Goal: Check status

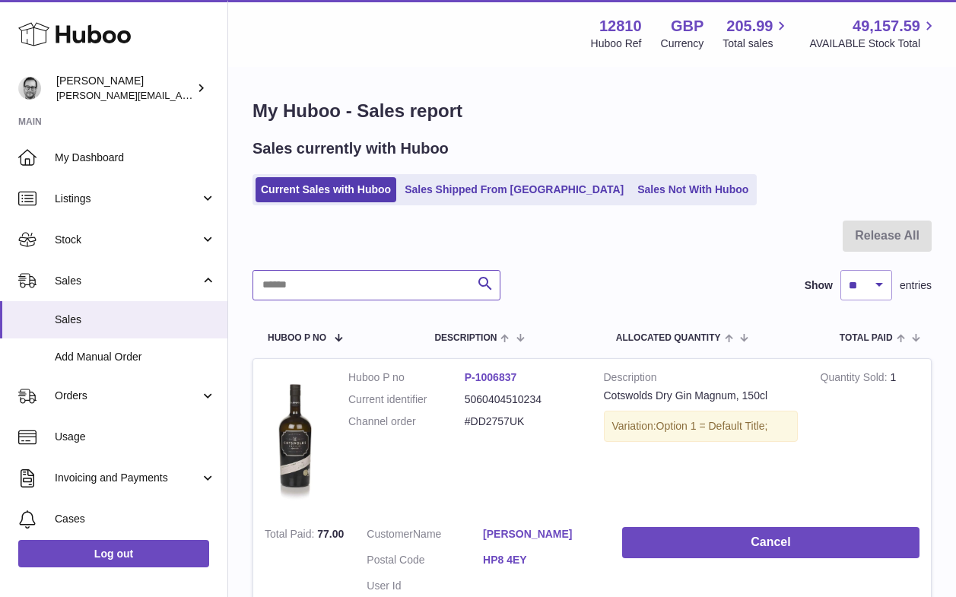
click at [314, 287] on input "text" at bounding box center [376, 285] width 248 height 30
type input "****"
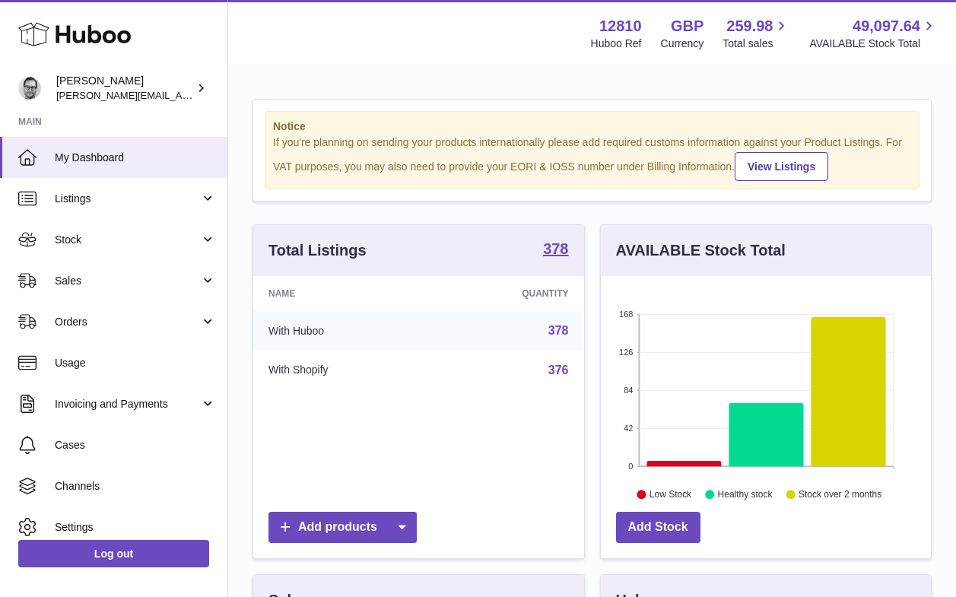
scroll to position [237, 330]
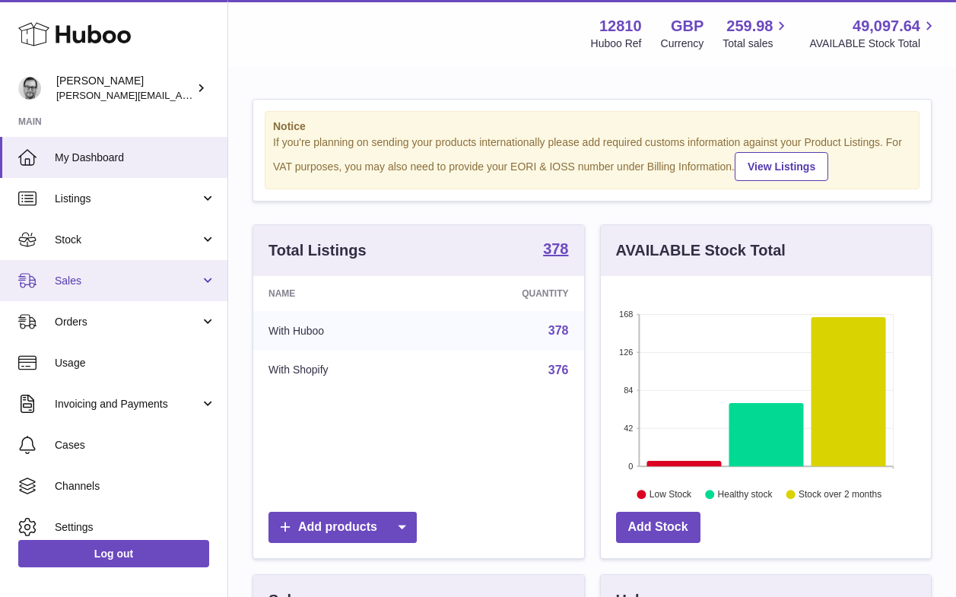
click at [83, 281] on span "Sales" at bounding box center [127, 281] width 145 height 14
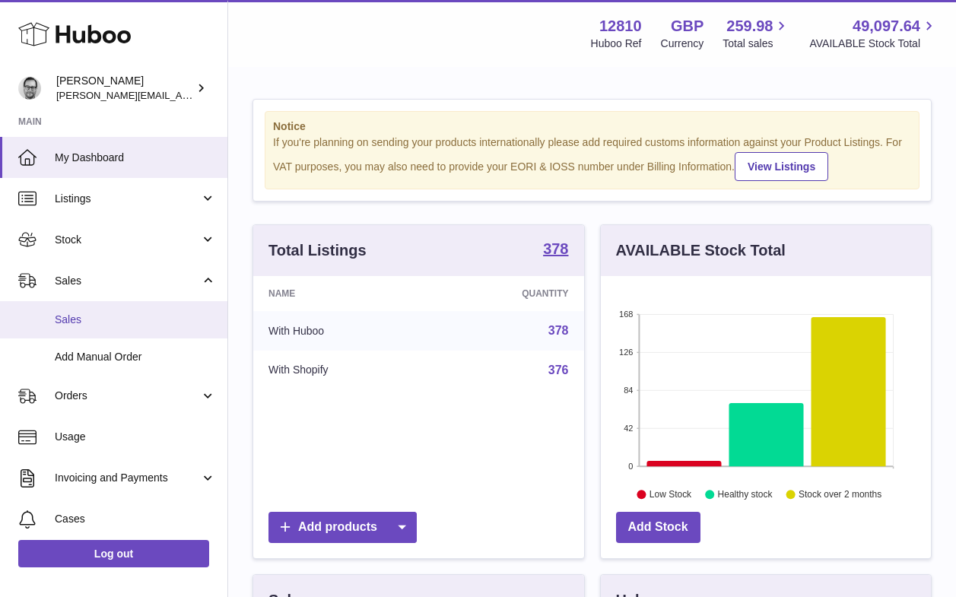
click at [84, 317] on span "Sales" at bounding box center [135, 319] width 161 height 14
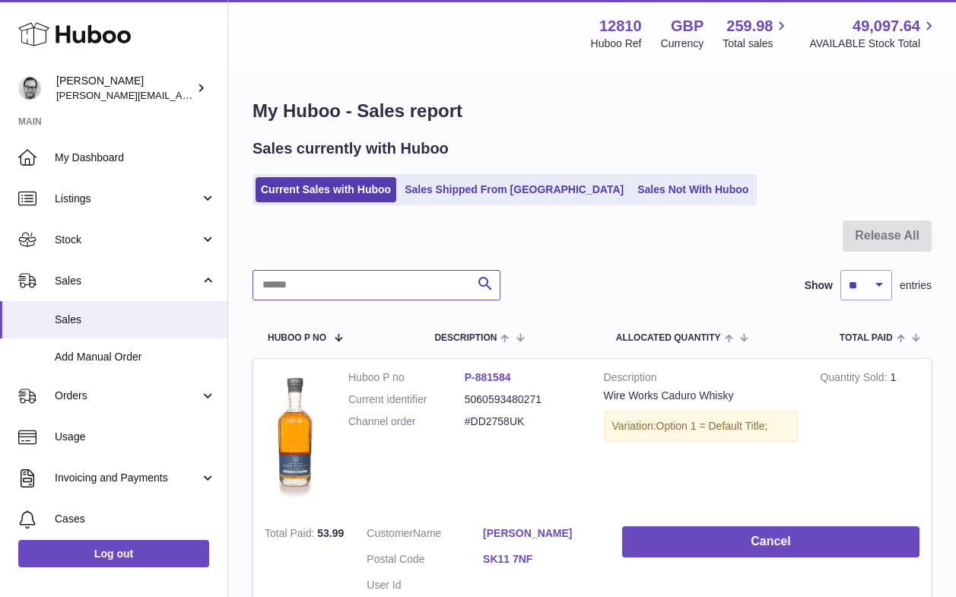
click at [289, 284] on input "text" at bounding box center [376, 285] width 248 height 30
type input "*********"
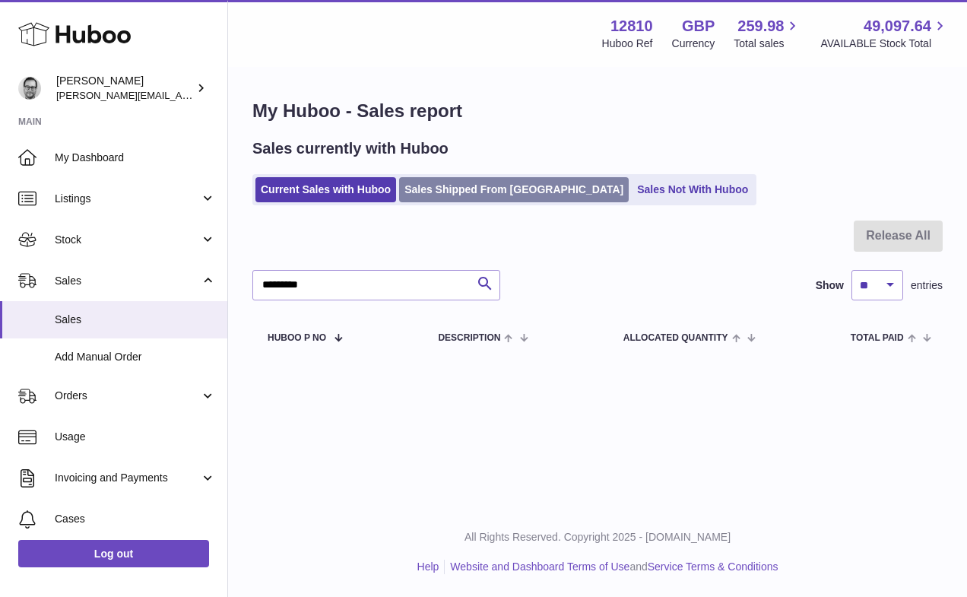
click at [492, 189] on link "Sales Shipped From [GEOGRAPHIC_DATA]" at bounding box center [514, 189] width 230 height 25
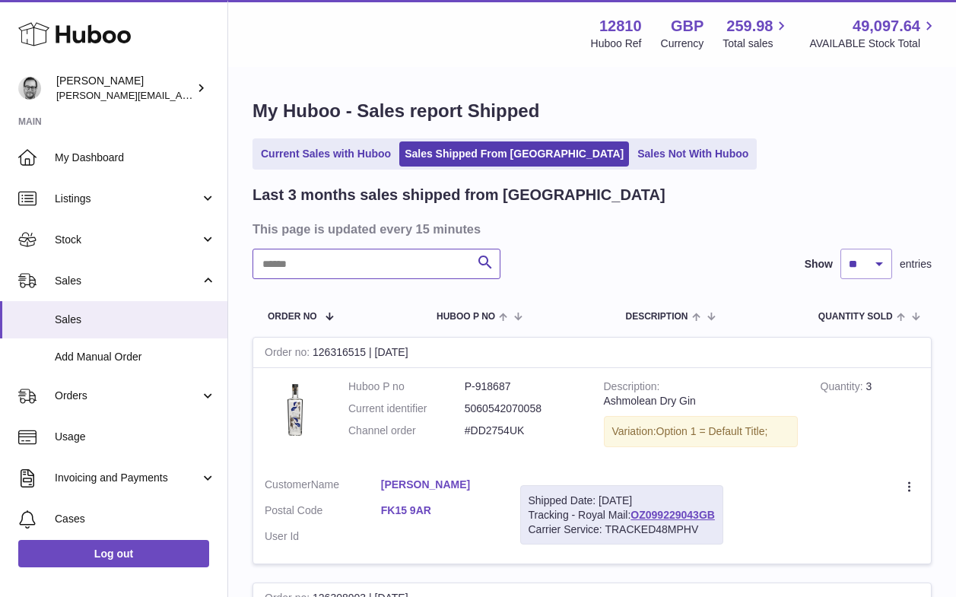
click at [303, 268] on input "text" at bounding box center [376, 264] width 248 height 30
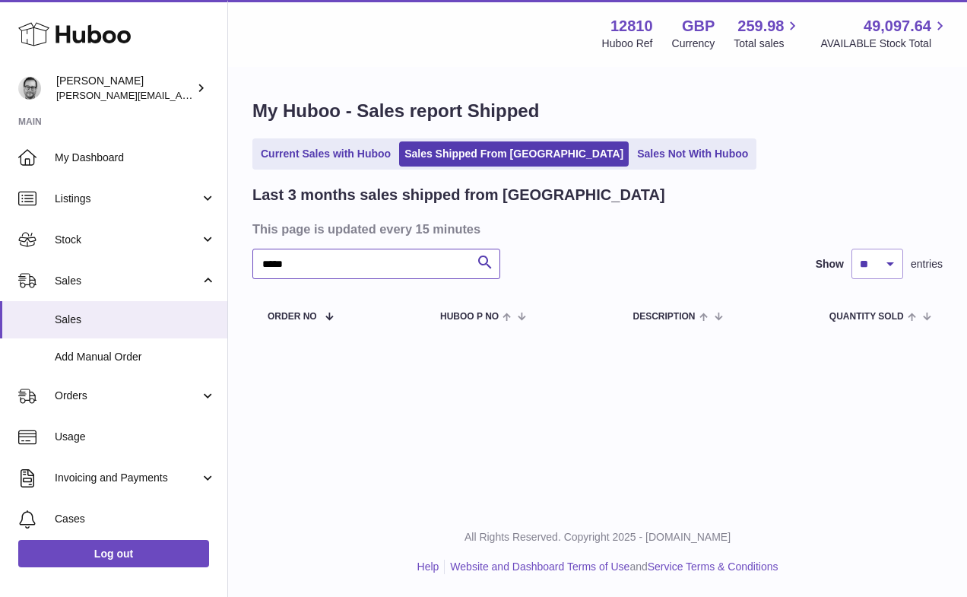
type input "*****"
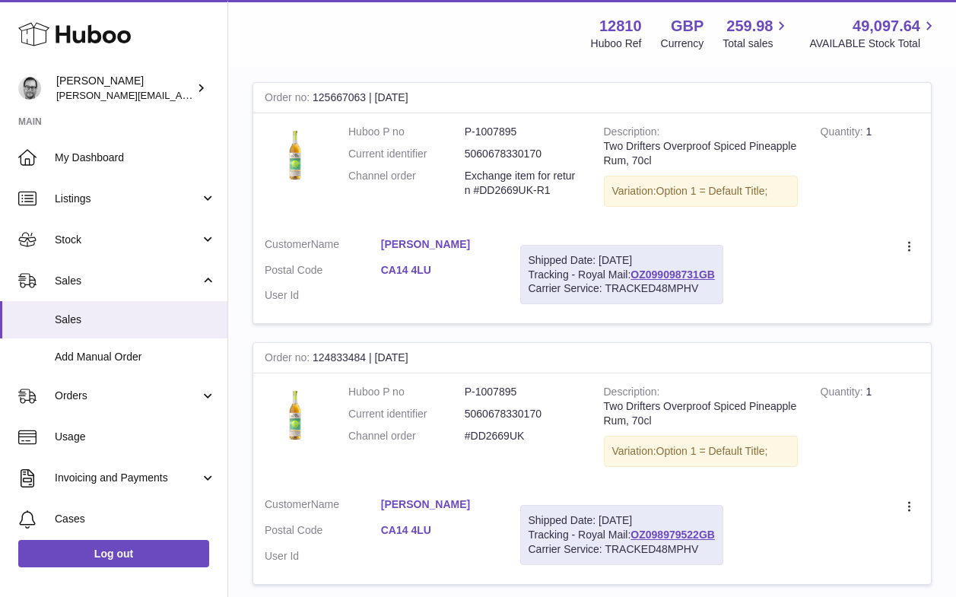
scroll to position [251, 0]
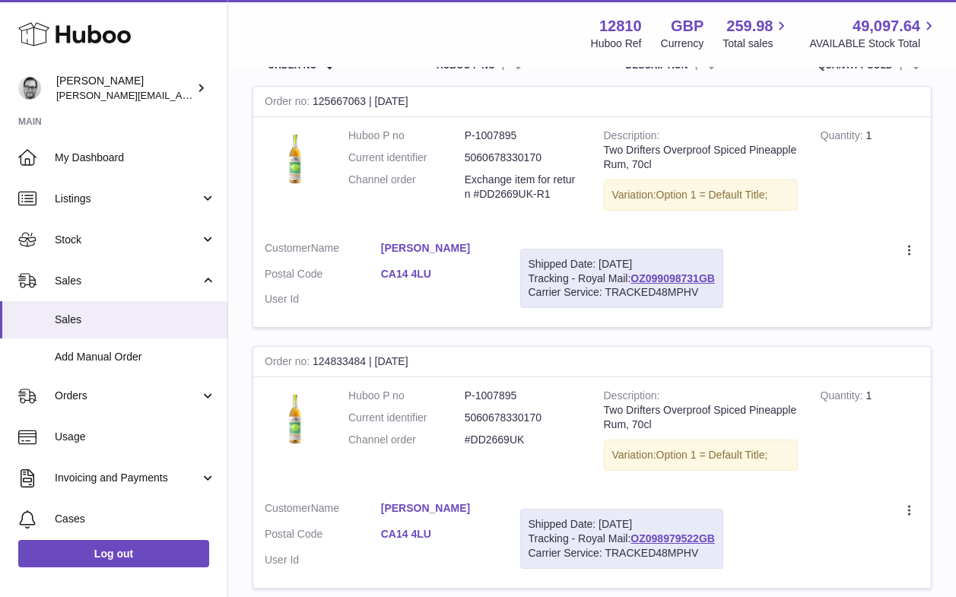
click at [401, 270] on link "CA14 4LU" at bounding box center [439, 274] width 116 height 14
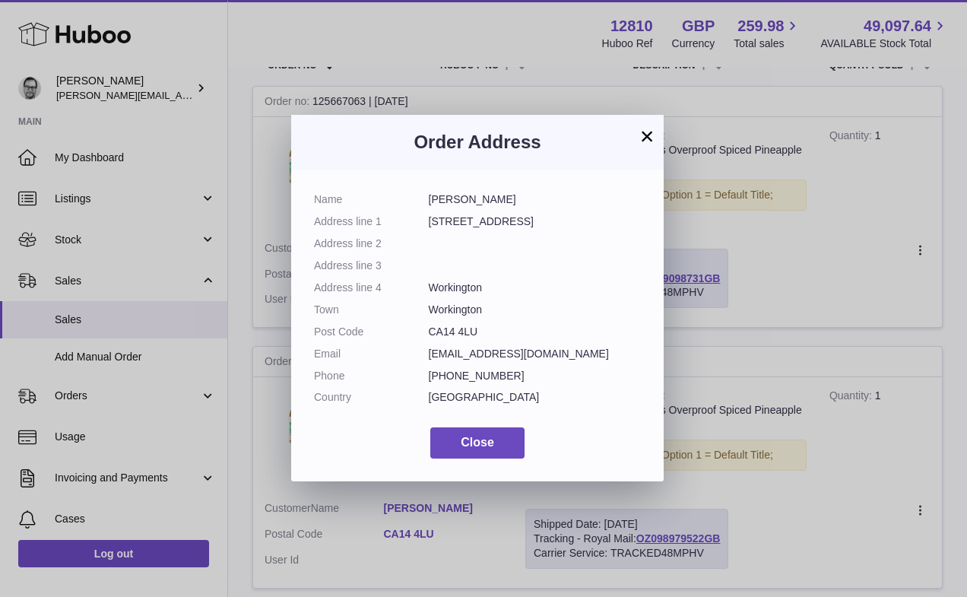
click at [648, 135] on button "×" at bounding box center [647, 136] width 18 height 18
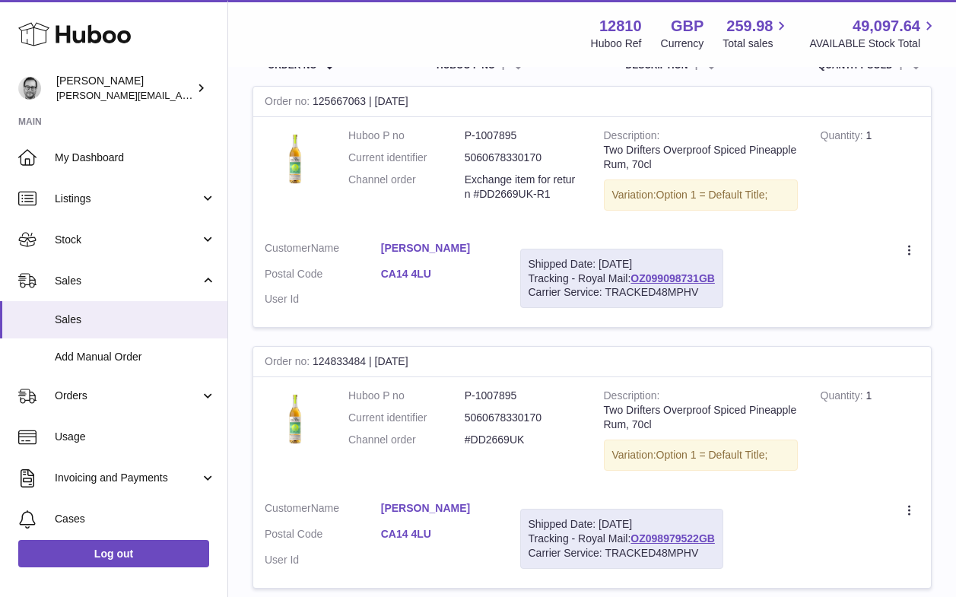
click at [410, 532] on link "CA14 4LU" at bounding box center [439, 534] width 116 height 14
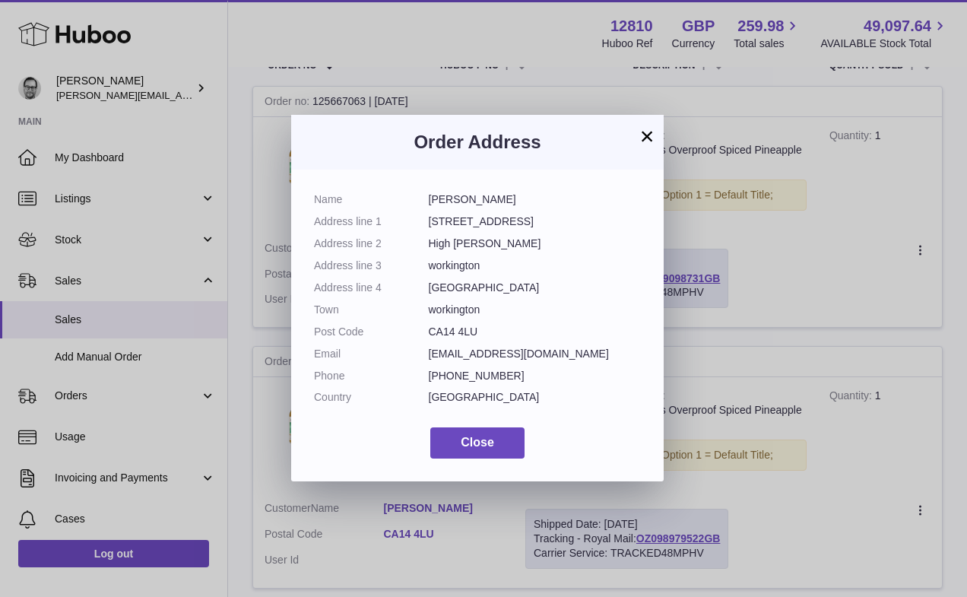
click at [648, 136] on button "×" at bounding box center [647, 136] width 18 height 18
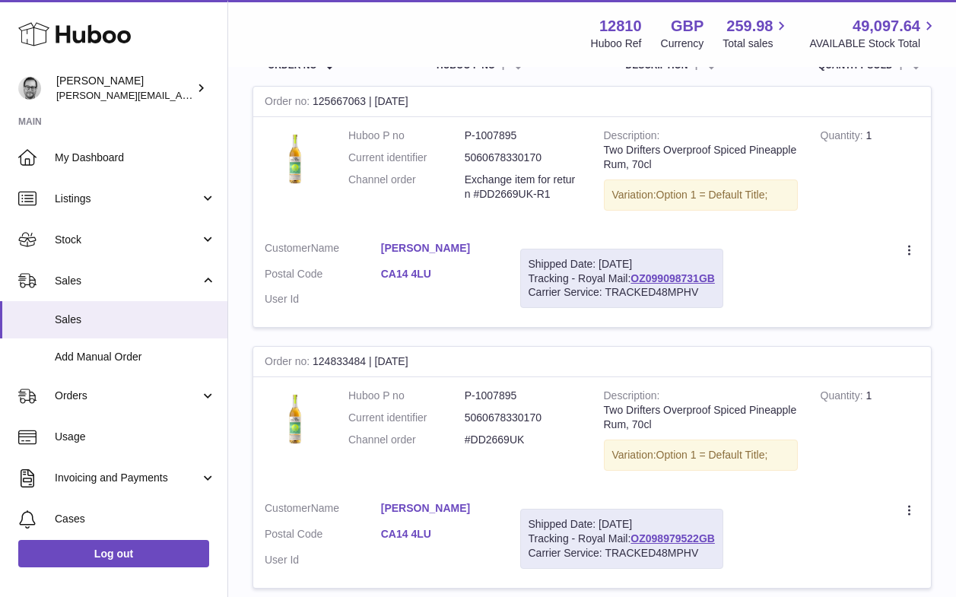
click at [693, 270] on div "Shipped Date: [DATE] Tracking - Royal Mail: OZ099098731GB Carrier Service: TRAC…" at bounding box center [621, 279] width 203 height 60
click at [680, 276] on link "OZ099098731GB" at bounding box center [672, 278] width 84 height 12
